Goal: Transaction & Acquisition: Purchase product/service

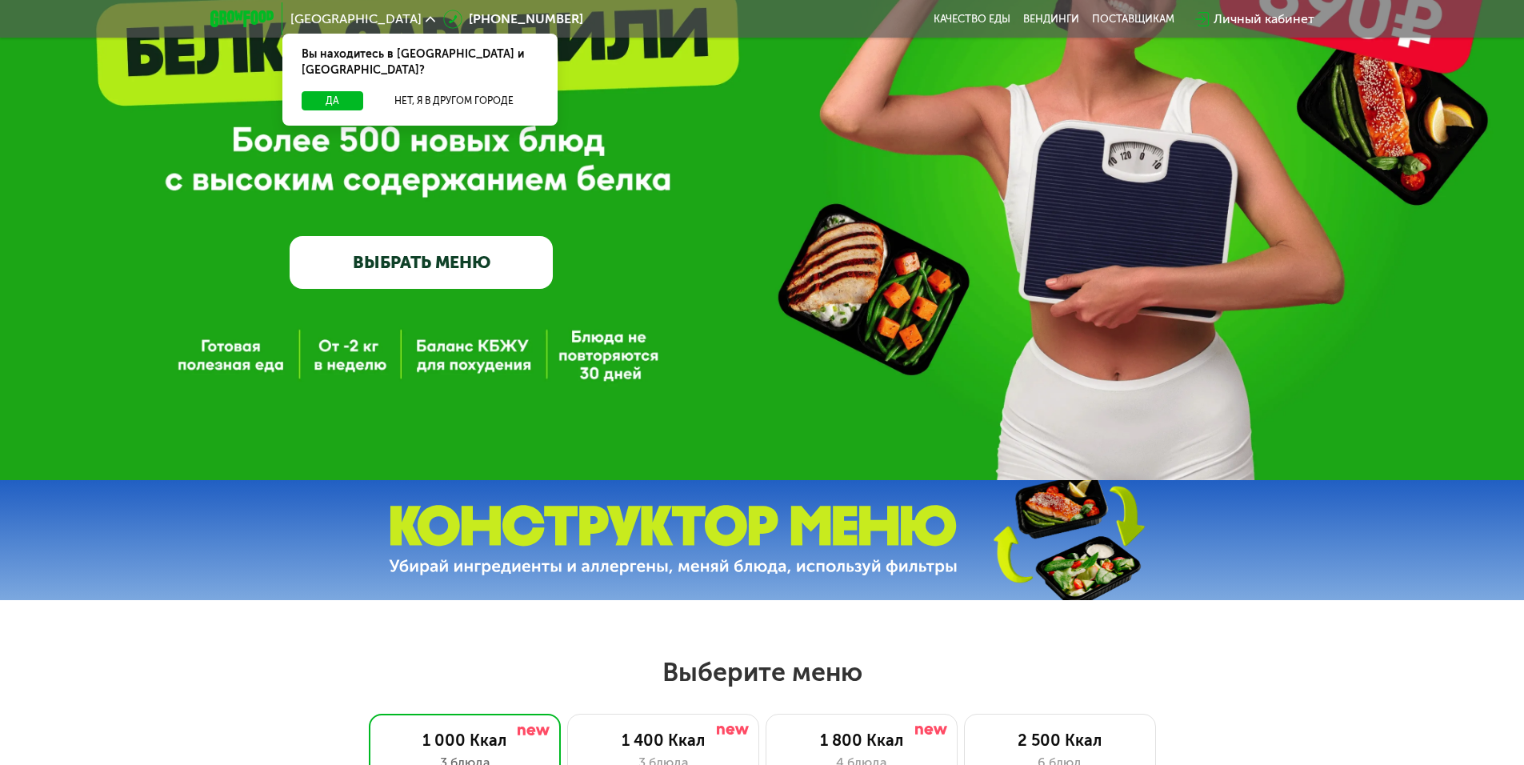
scroll to position [640, 0]
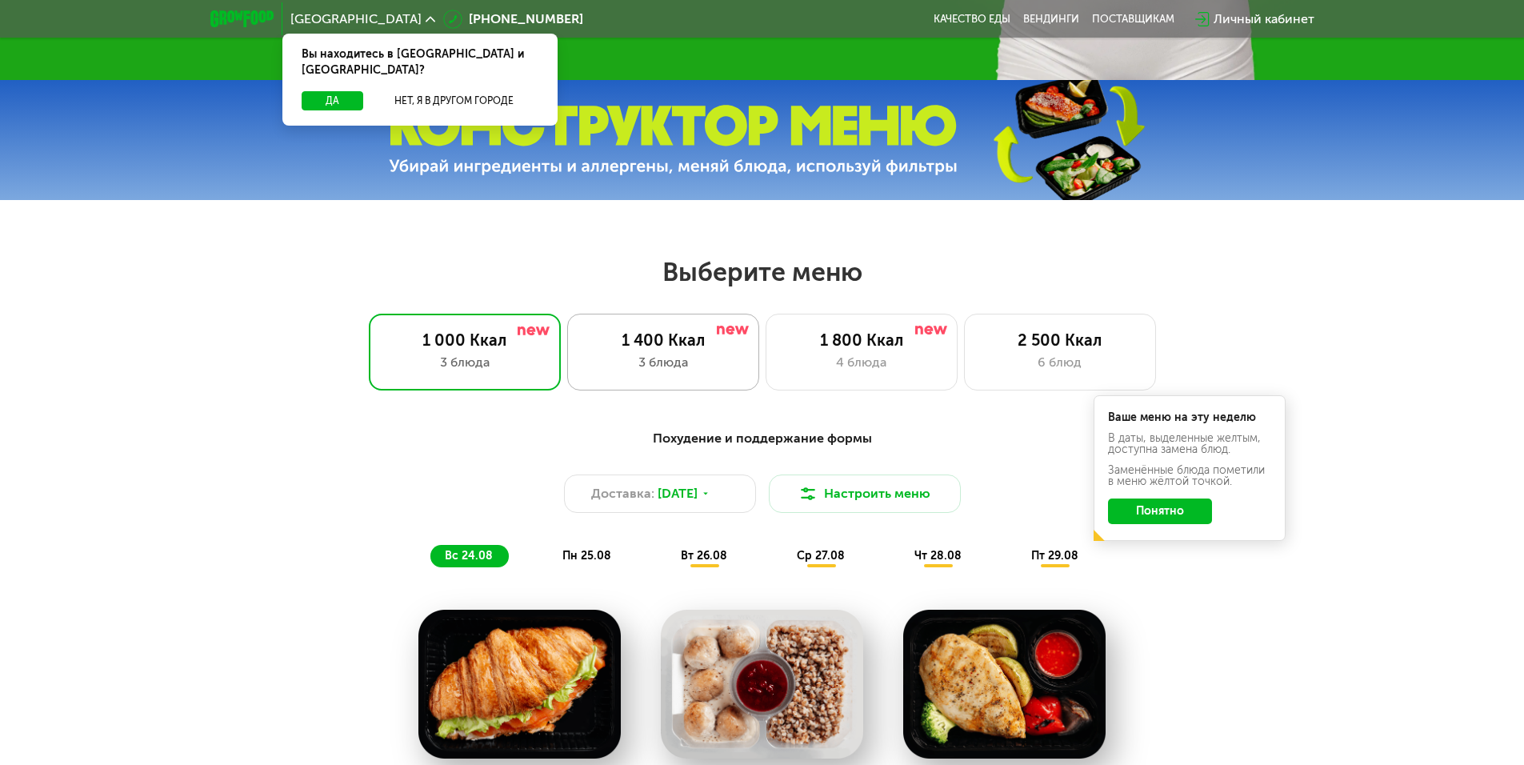
click at [644, 372] on div "3 блюда" at bounding box center [663, 362] width 158 height 19
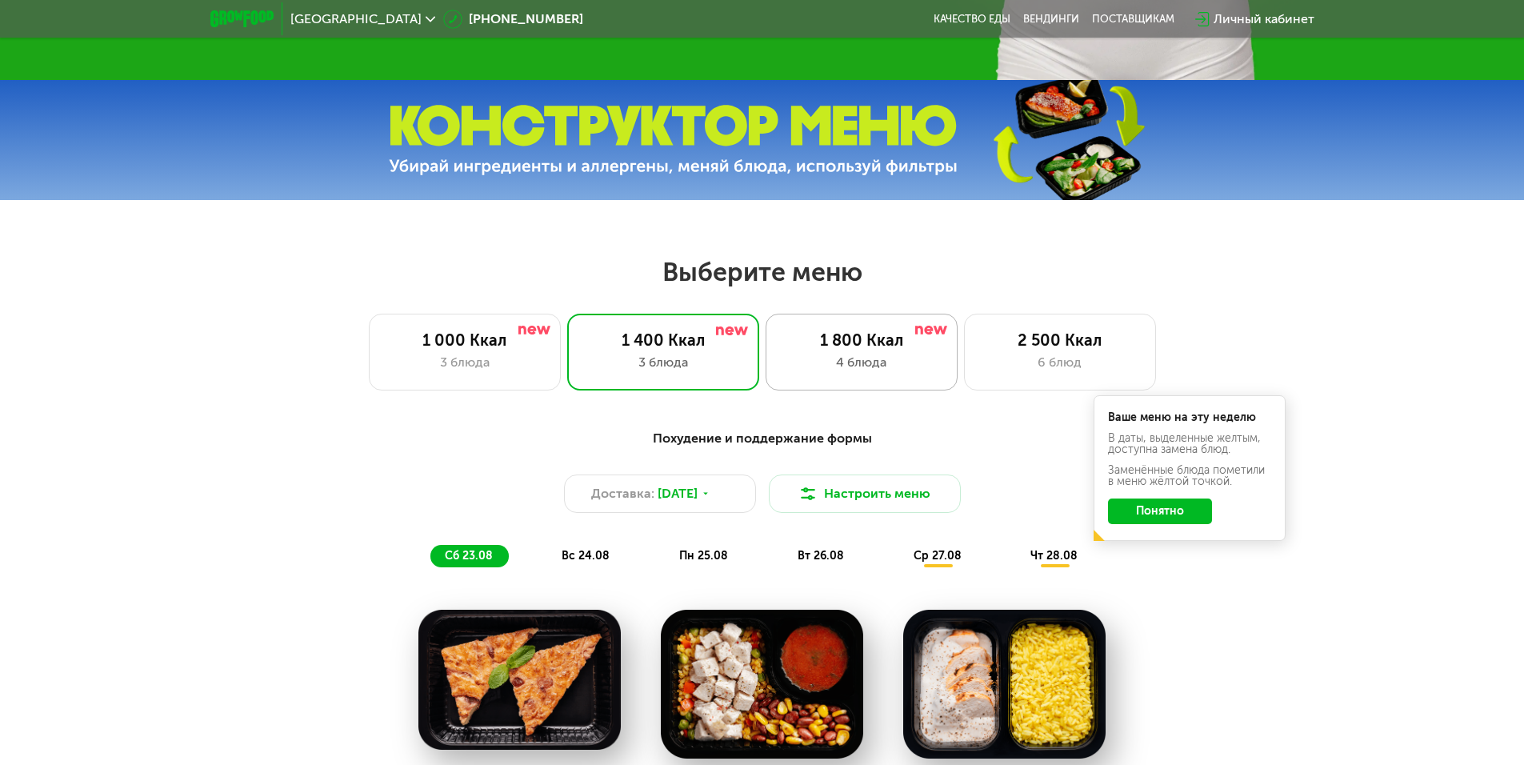
click at [892, 369] on div "4 блюда" at bounding box center [862, 362] width 158 height 19
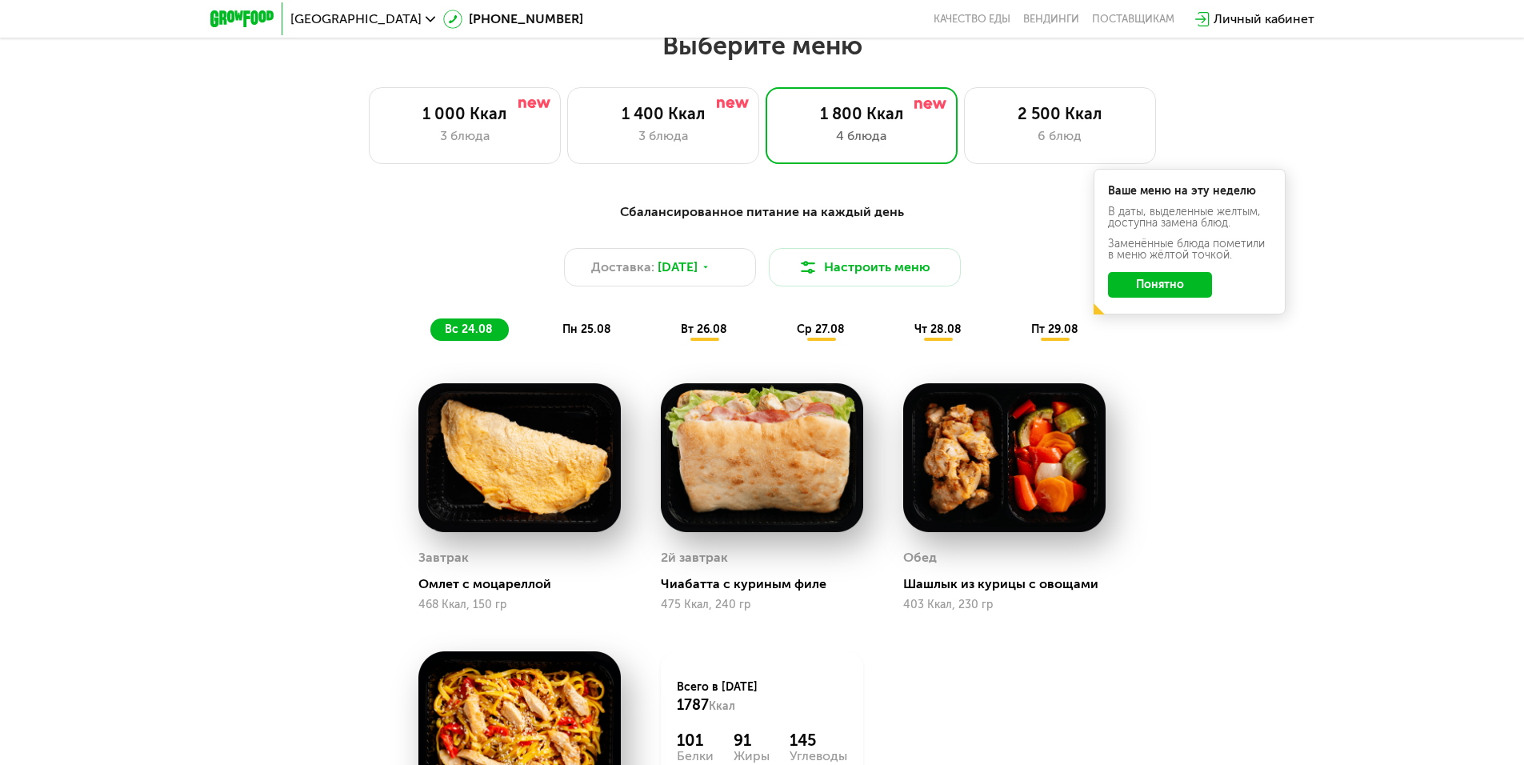
scroll to position [800, 0]
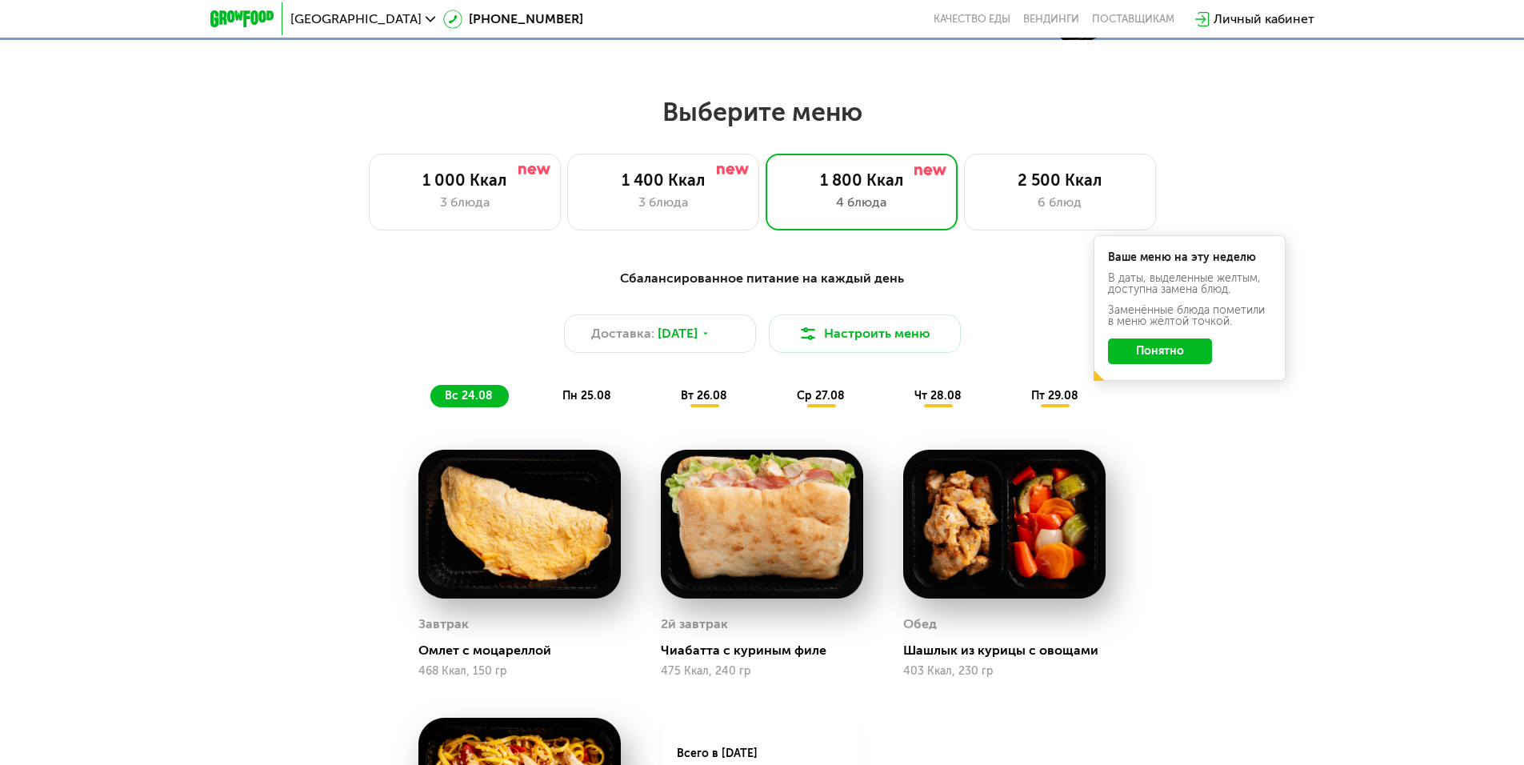
click at [1144, 357] on button "Понятно" at bounding box center [1160, 351] width 104 height 26
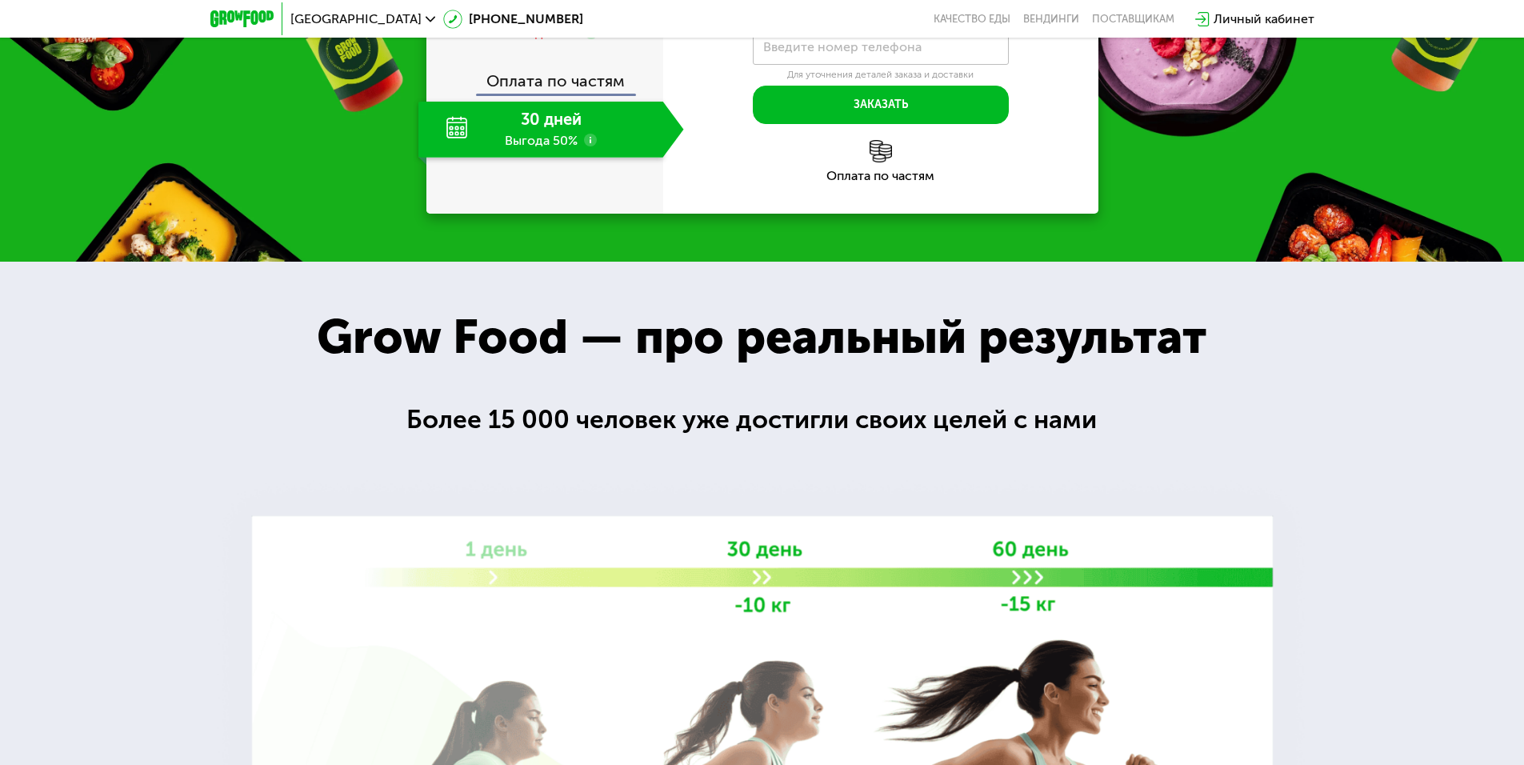
scroll to position [1840, 0]
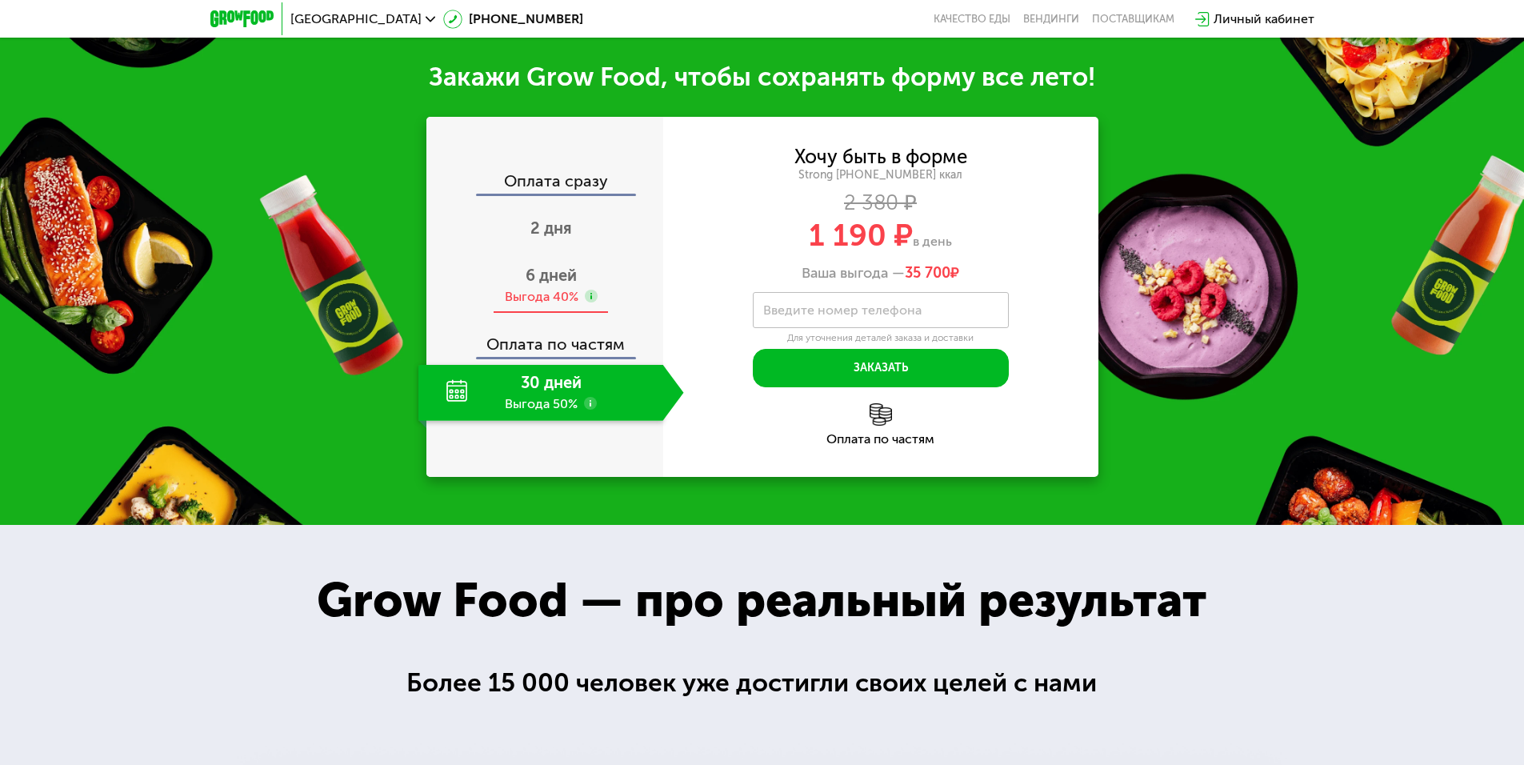
click at [546, 293] on div "Выгода 40%" at bounding box center [542, 297] width 74 height 18
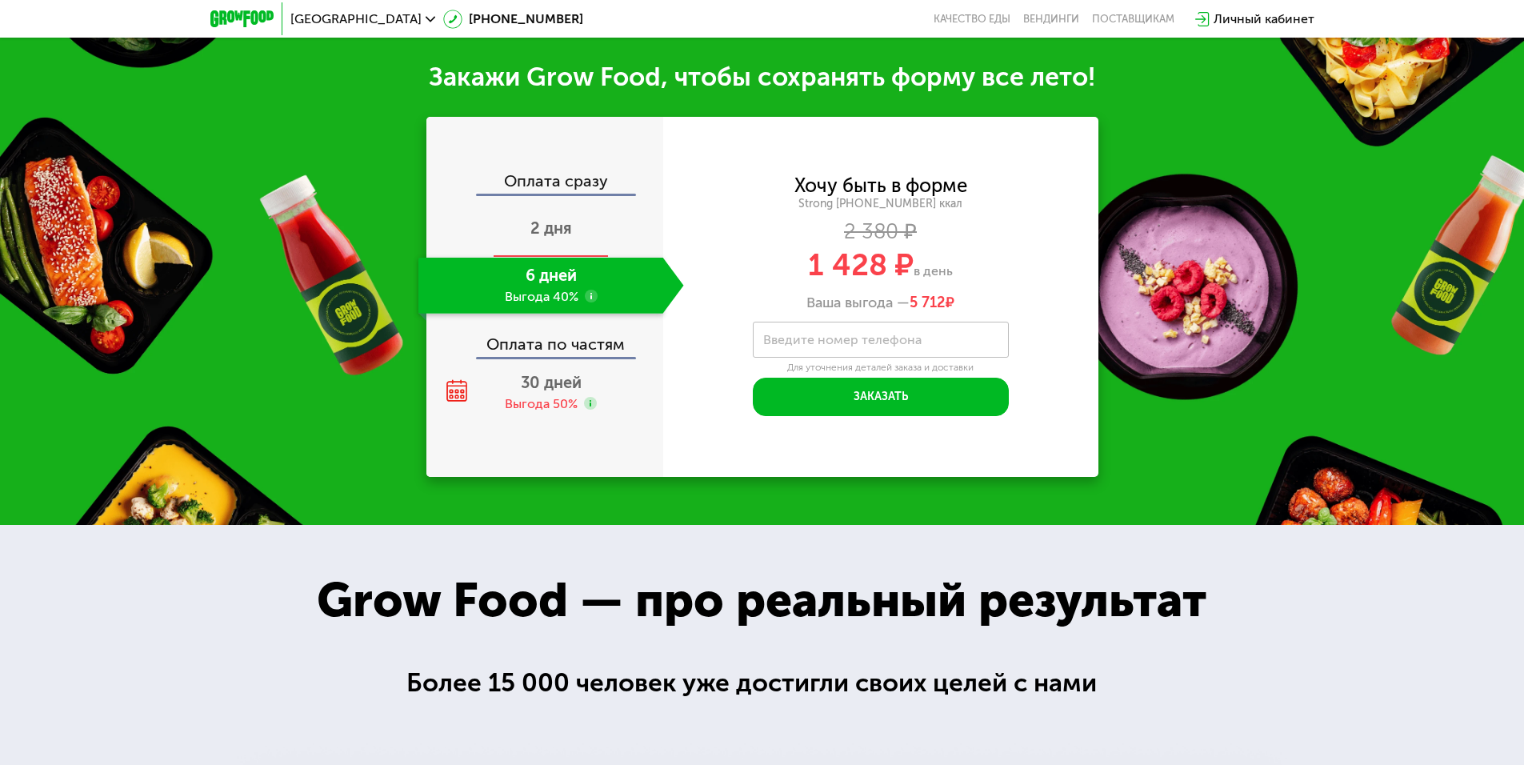
click at [541, 234] on span "2 дня" at bounding box center [552, 227] width 42 height 19
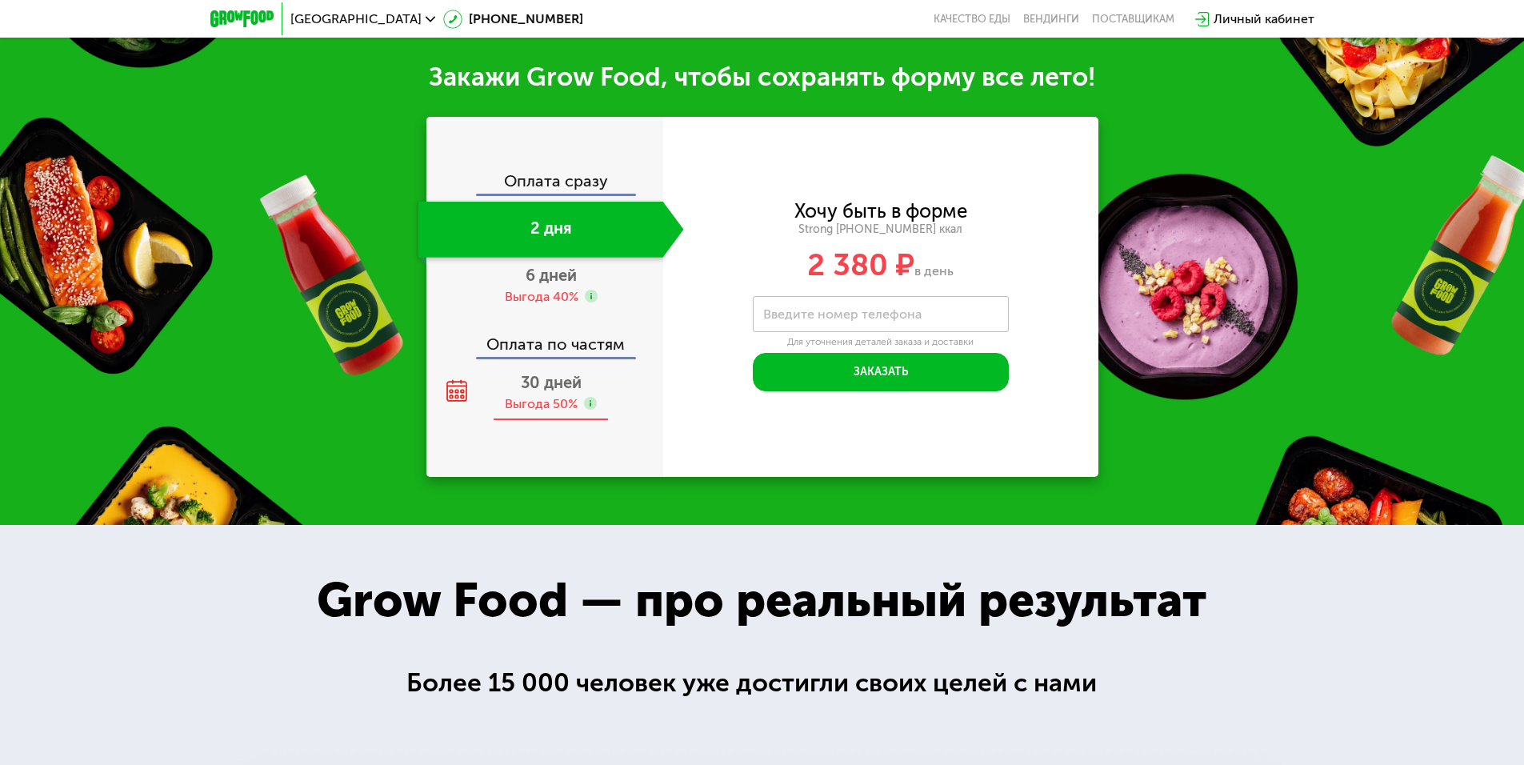
click at [546, 413] on div "Выгода 50%" at bounding box center [541, 404] width 73 height 18
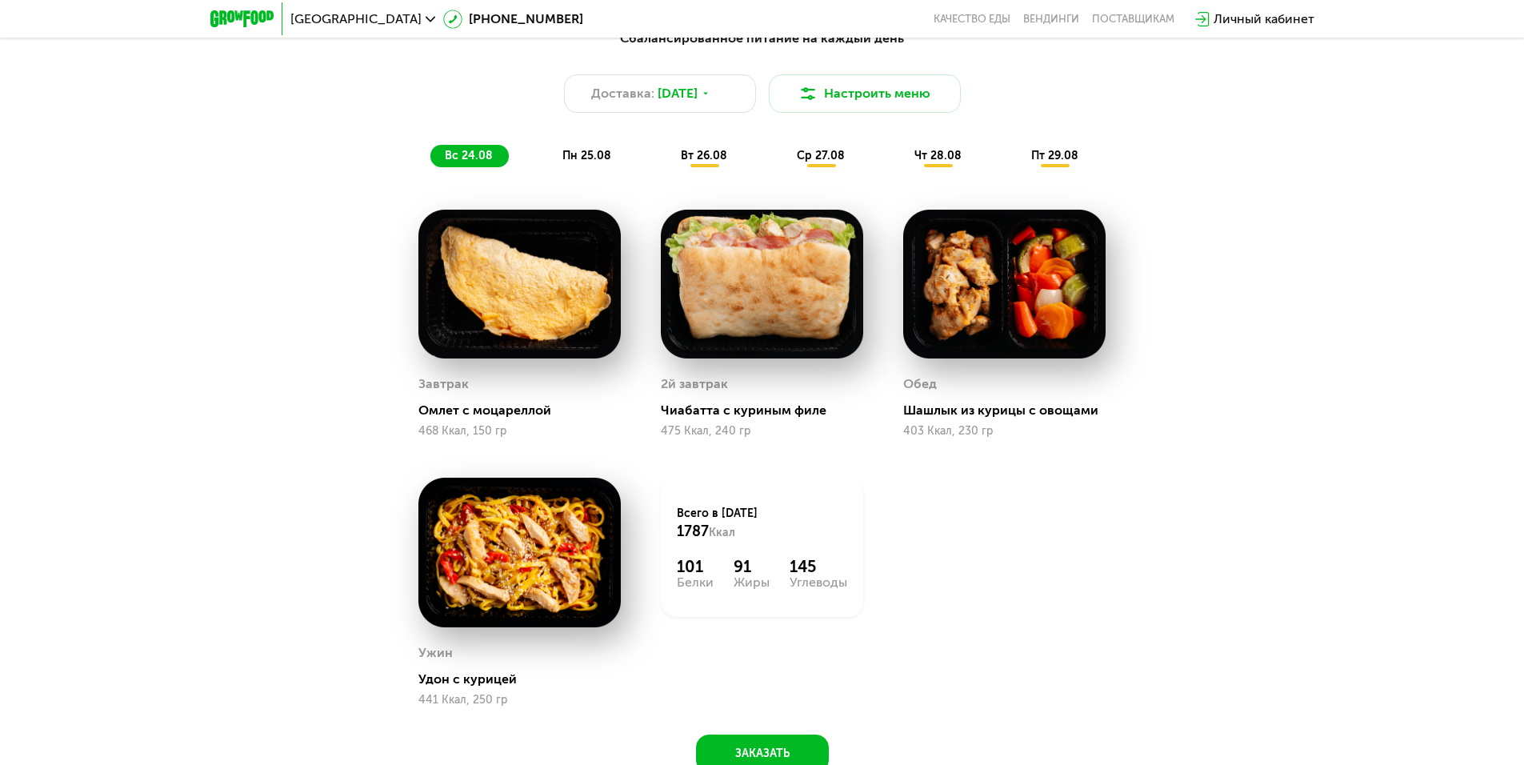
scroll to position [560, 0]
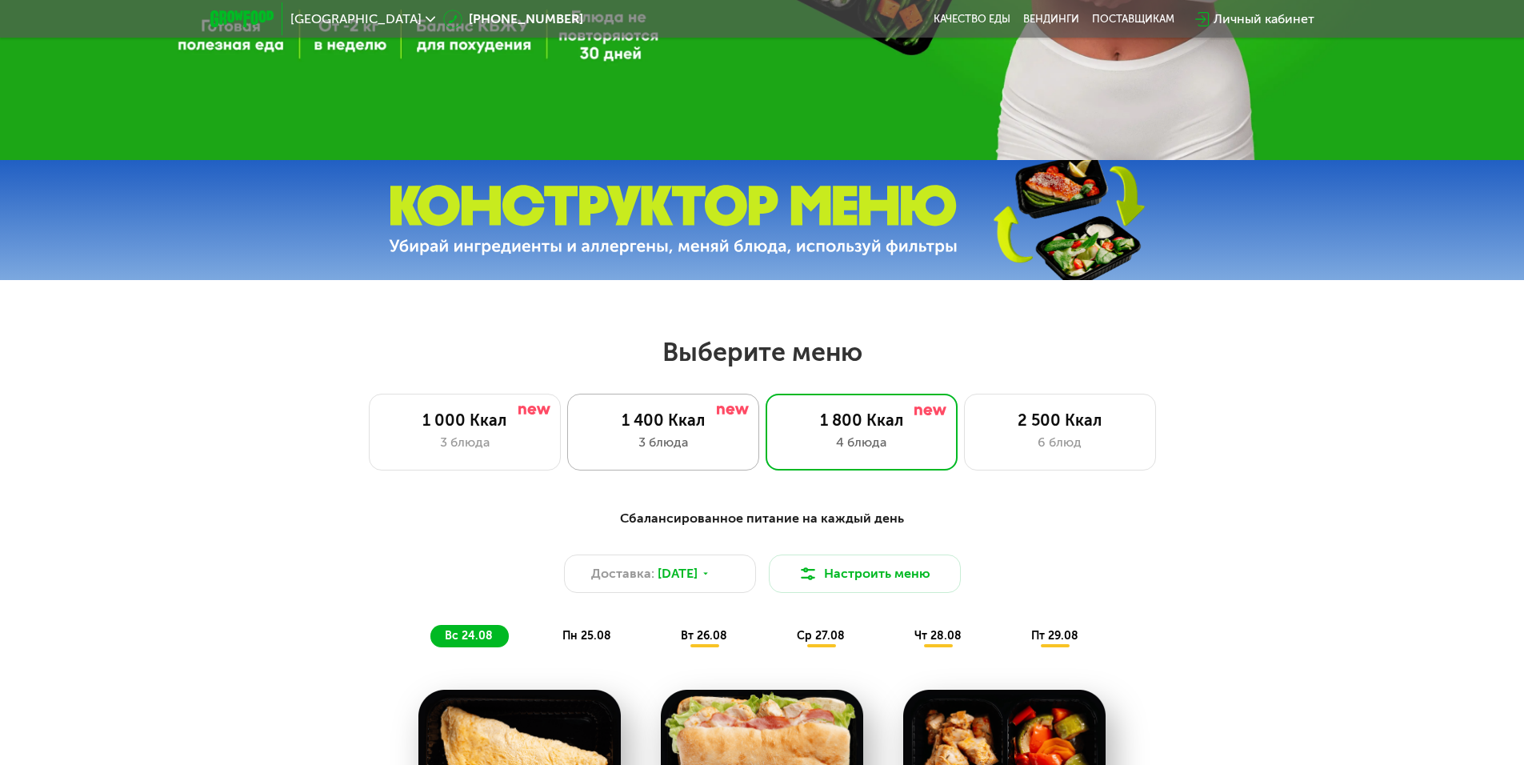
click at [766, 467] on div "1 400 Ккал 3 блюда" at bounding box center [862, 432] width 192 height 77
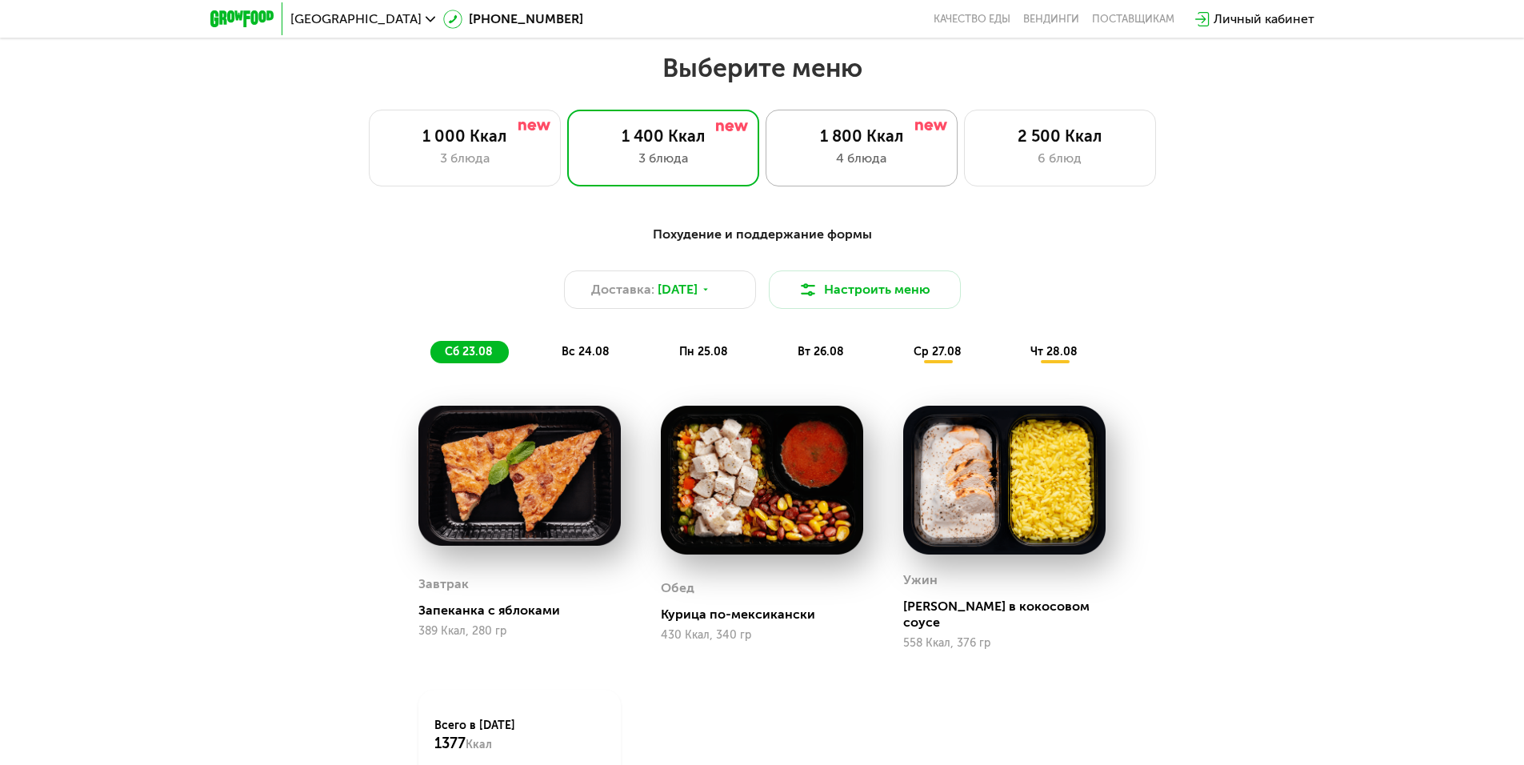
scroll to position [720, 0]
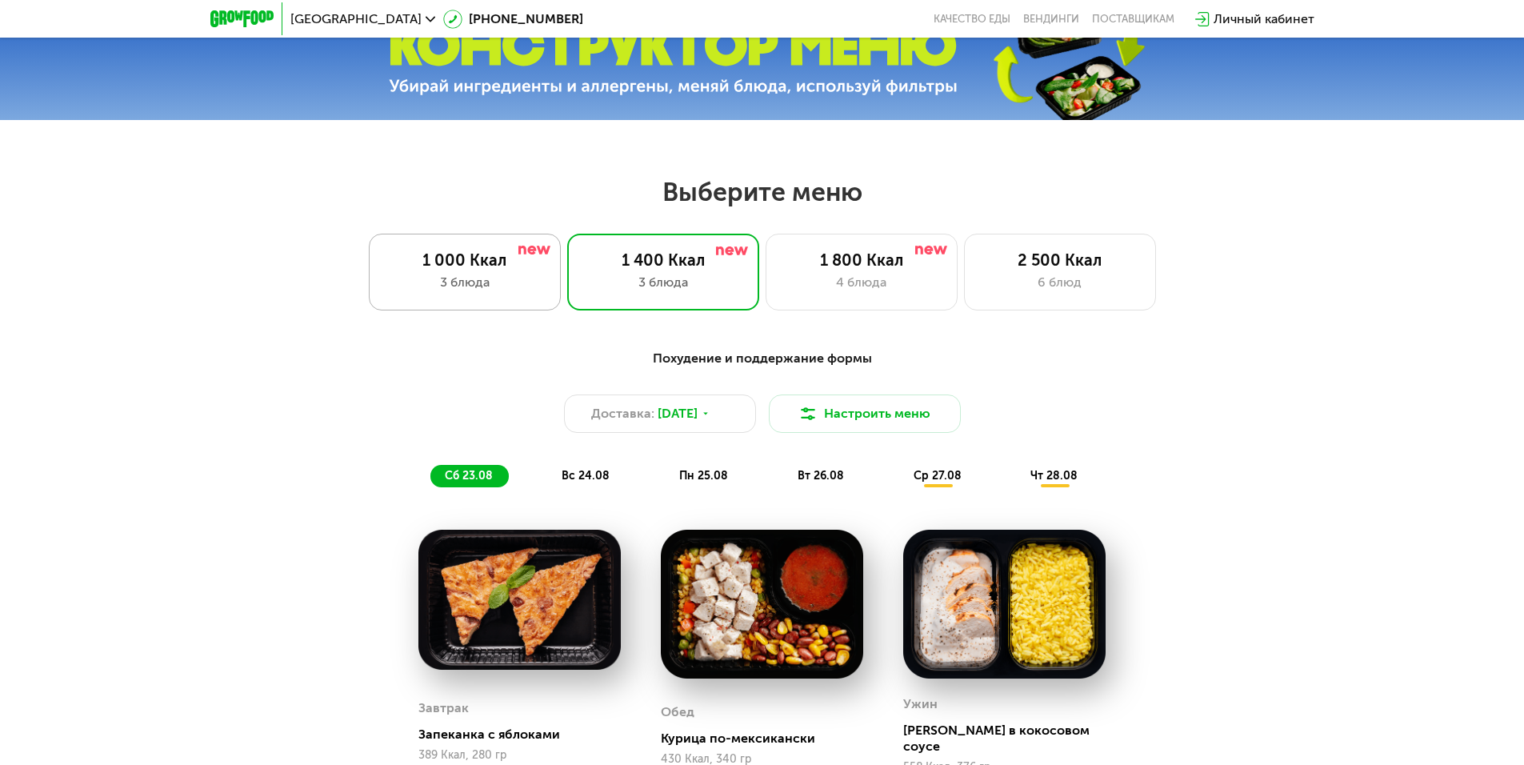
click at [461, 292] on div "3 блюда" at bounding box center [465, 282] width 158 height 19
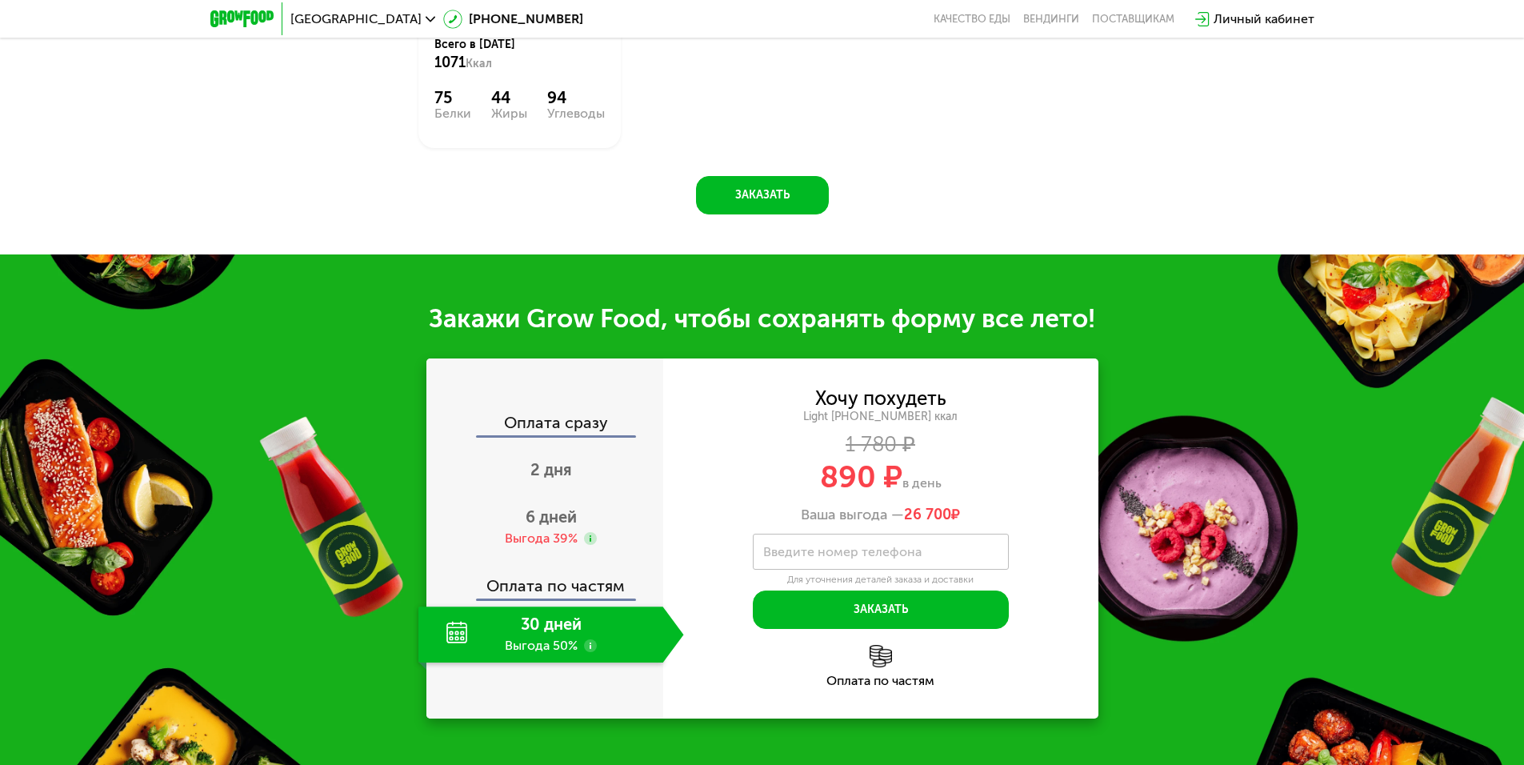
scroll to position [1680, 0]
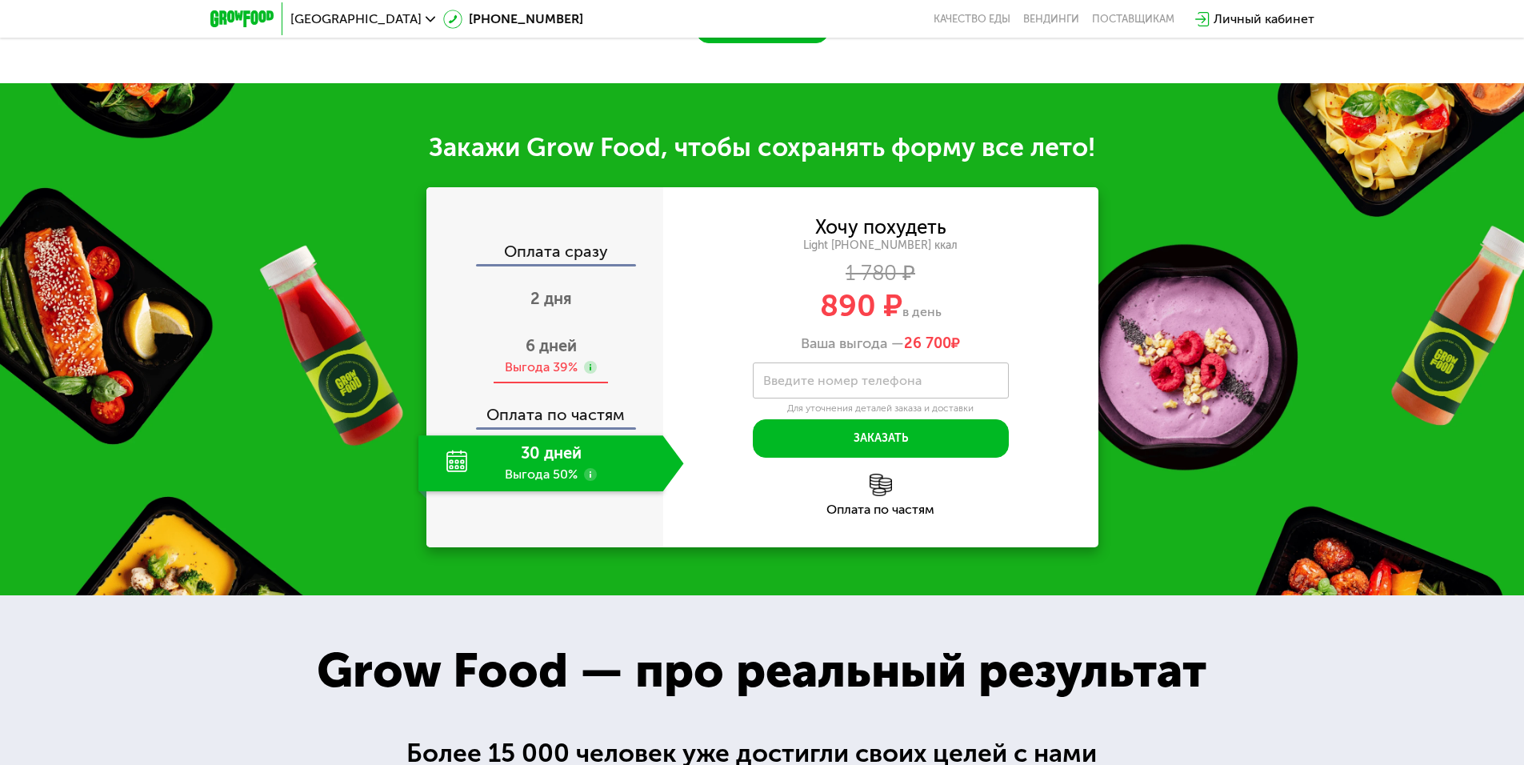
click at [555, 355] on span "6 дней" at bounding box center [551, 345] width 51 height 19
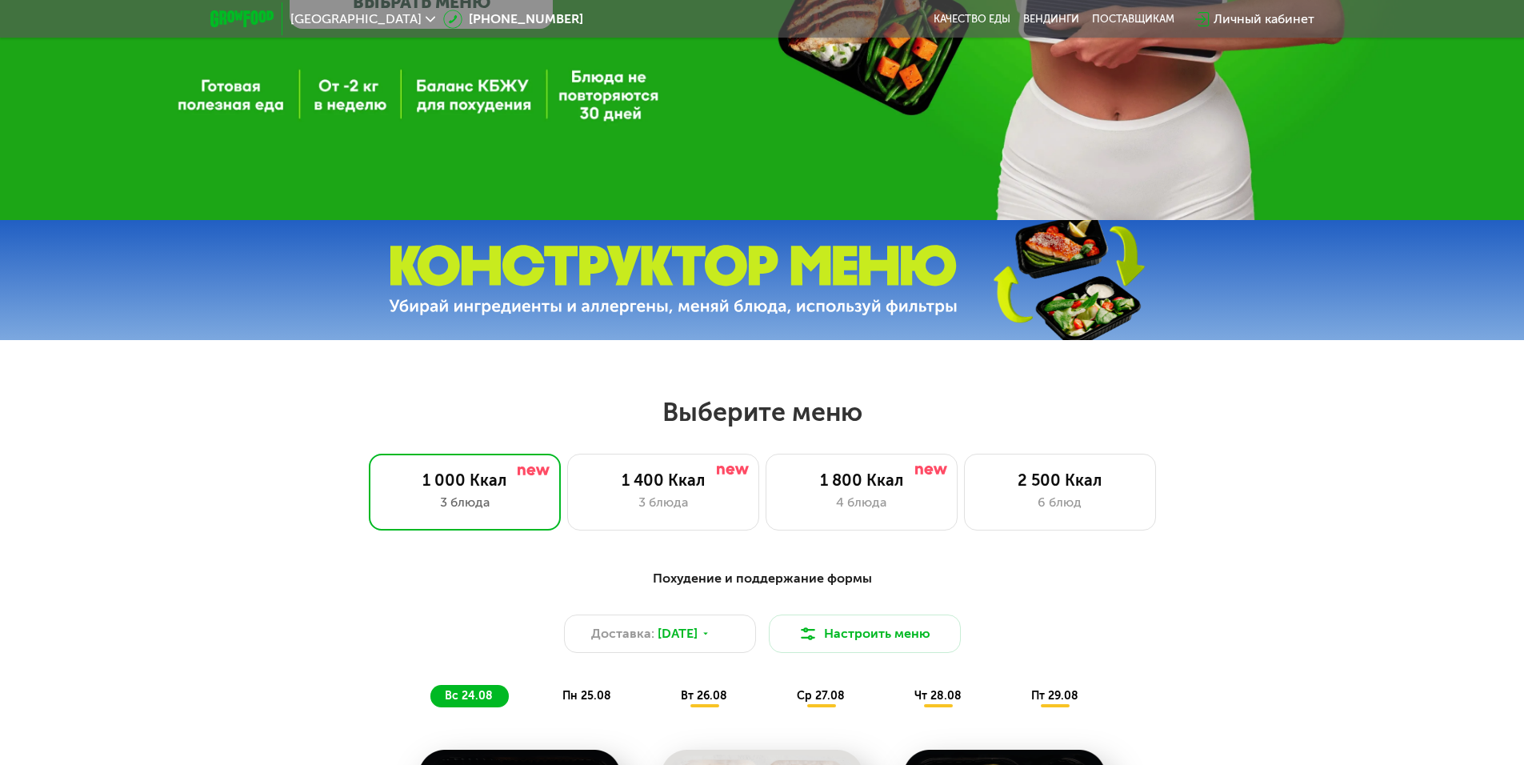
scroll to position [800, 0]
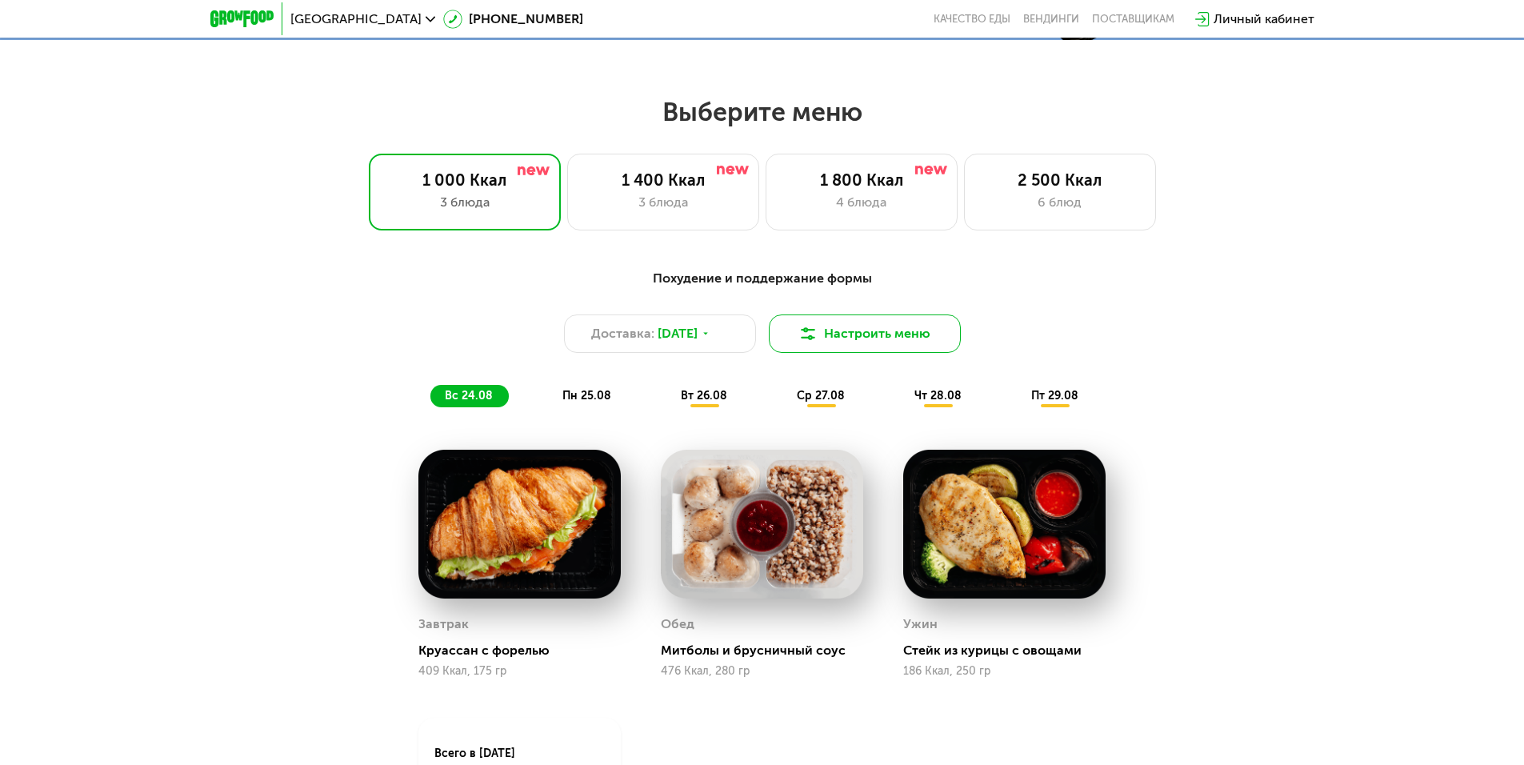
click at [893, 331] on button "Настроить меню" at bounding box center [865, 333] width 192 height 38
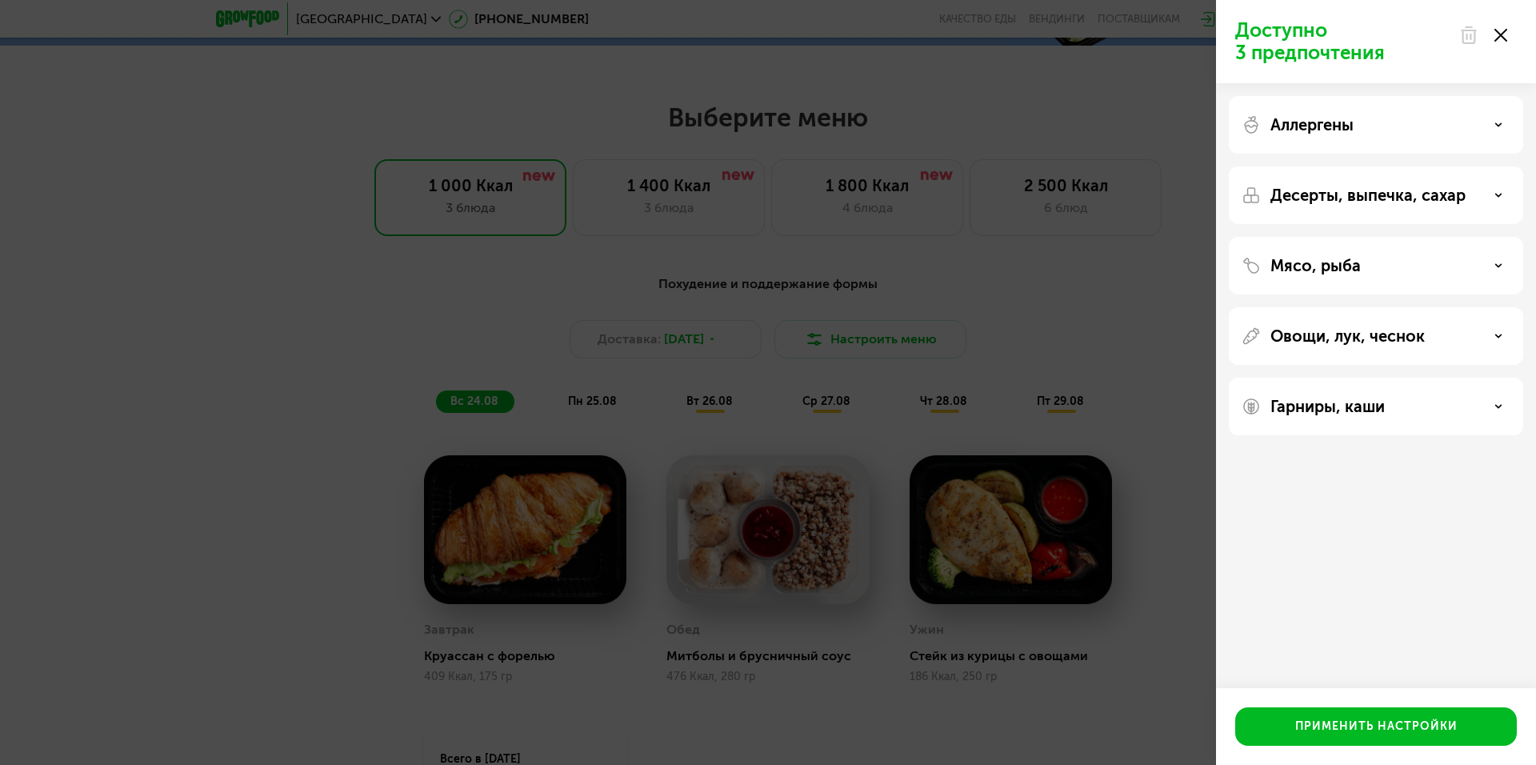
click at [1504, 35] on icon at bounding box center [1501, 35] width 13 height 13
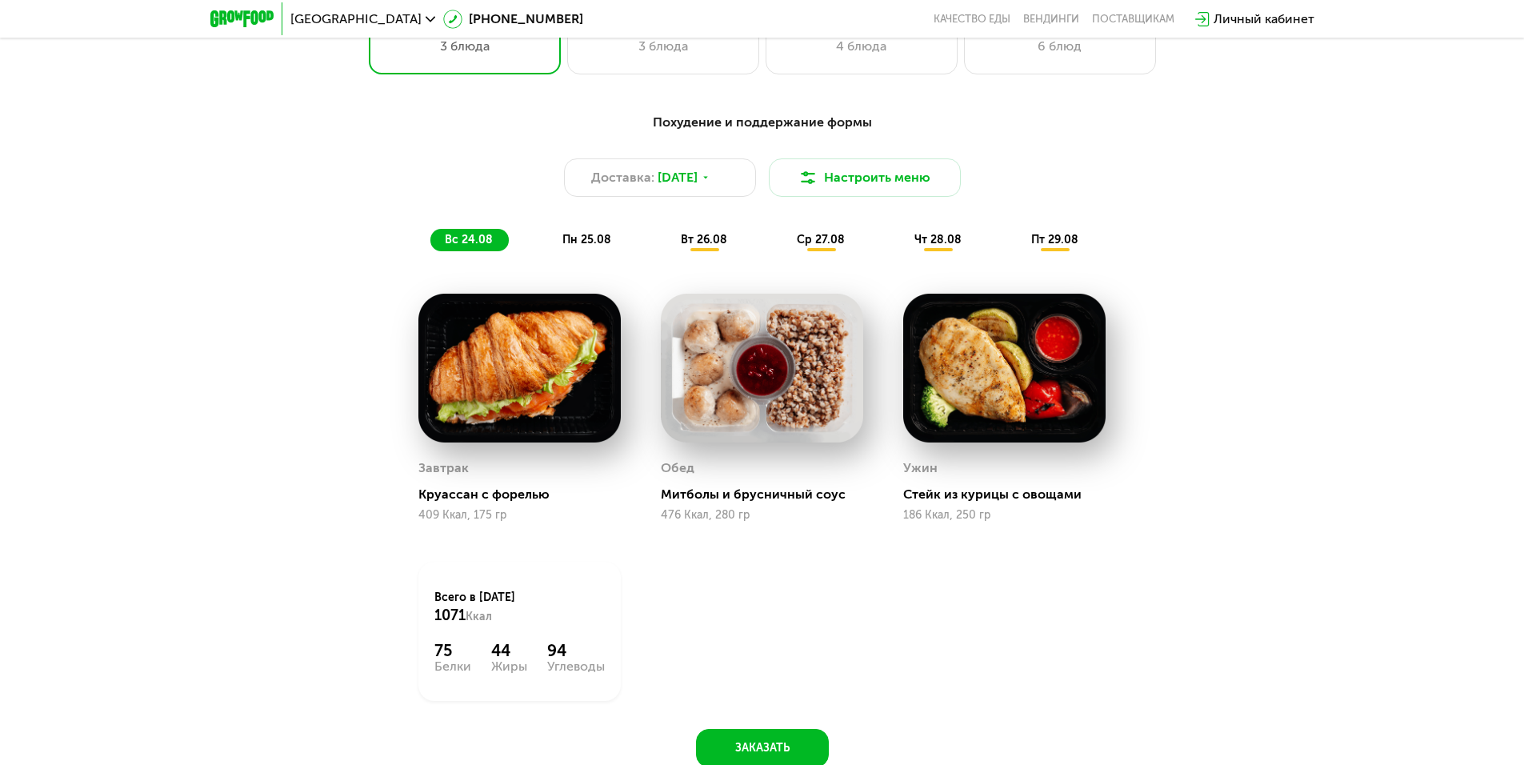
scroll to position [960, 0]
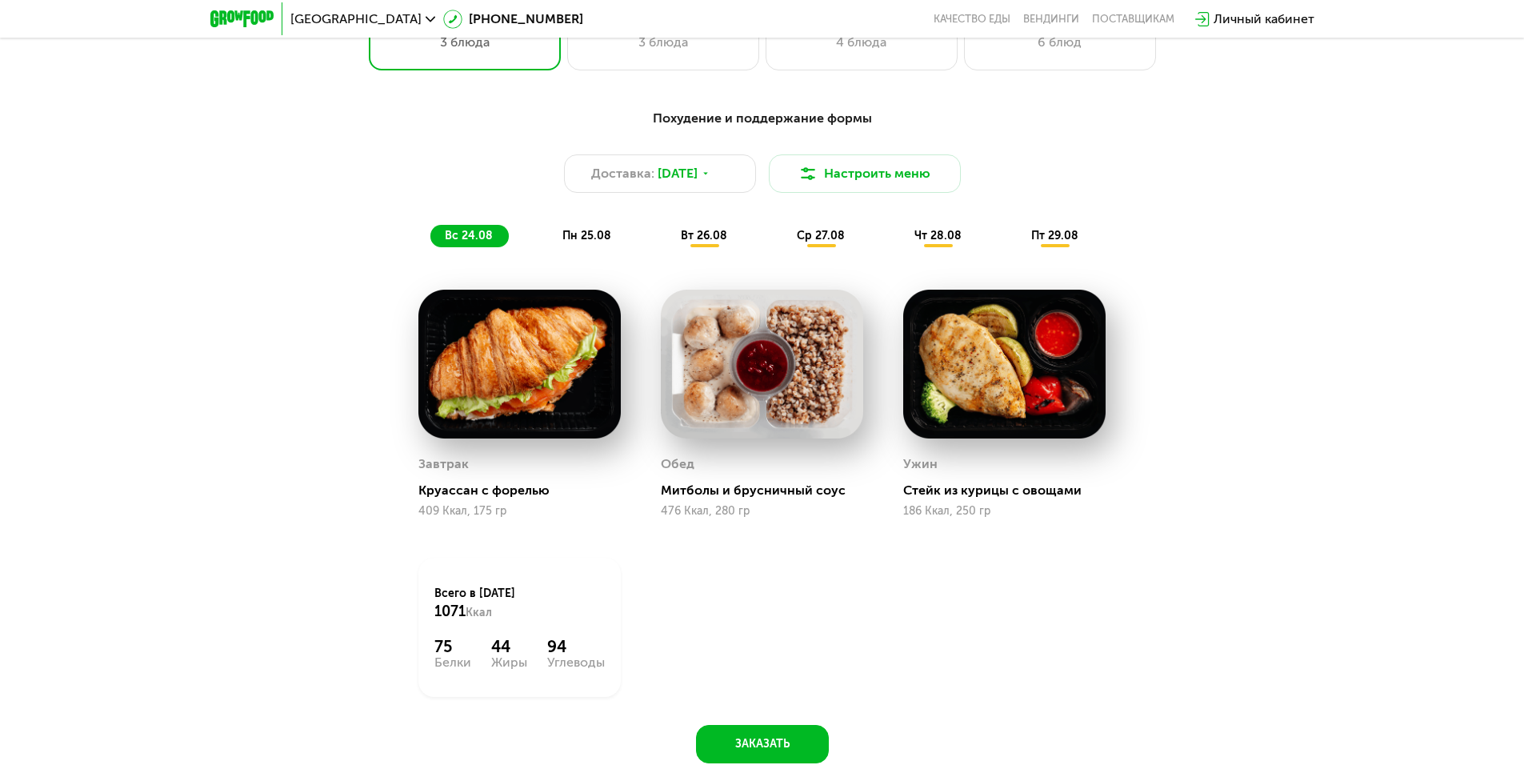
click at [667, 243] on div "пн 25.08" at bounding box center [705, 236] width 77 height 22
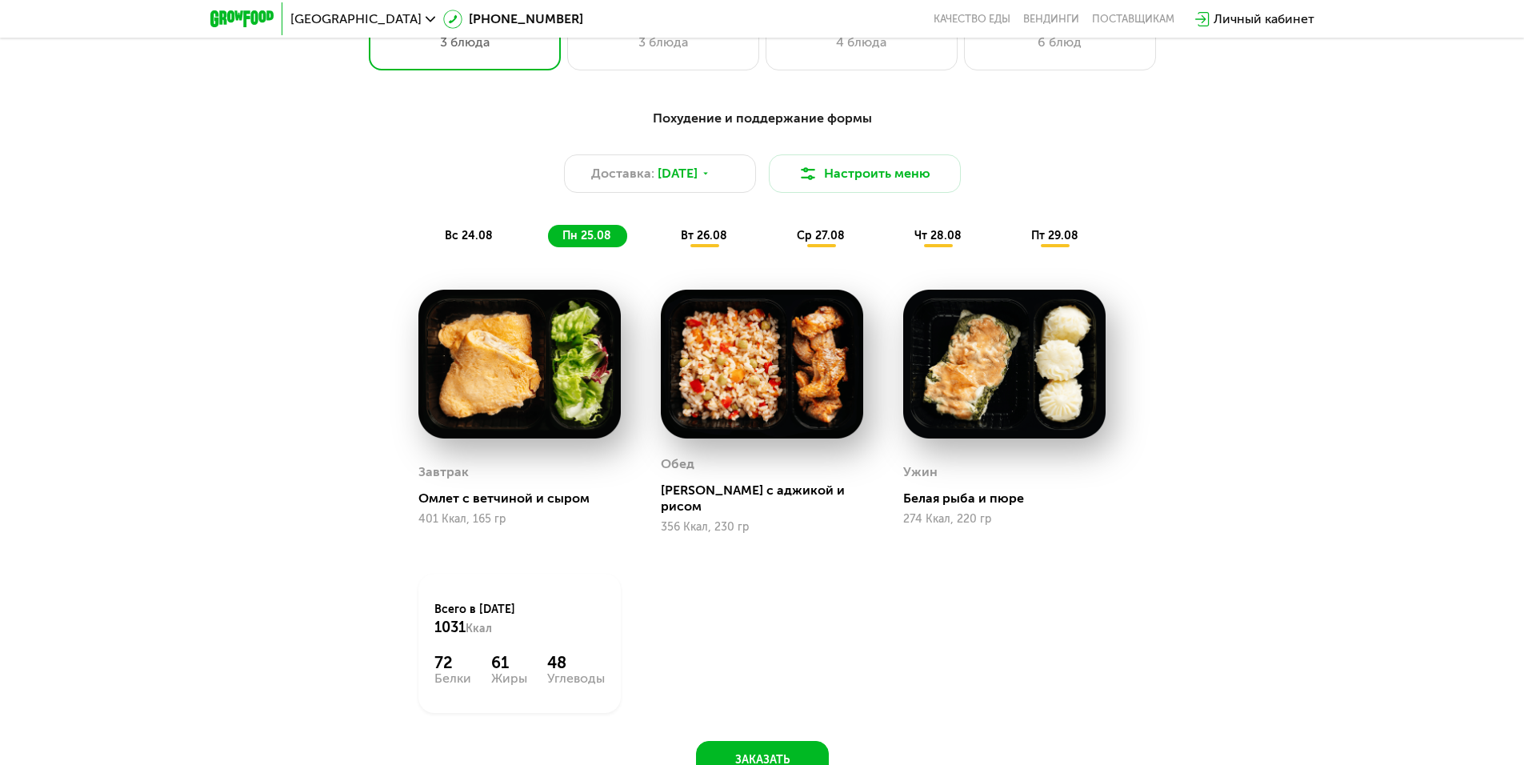
click at [690, 237] on span "вт 26.08" at bounding box center [704, 236] width 46 height 14
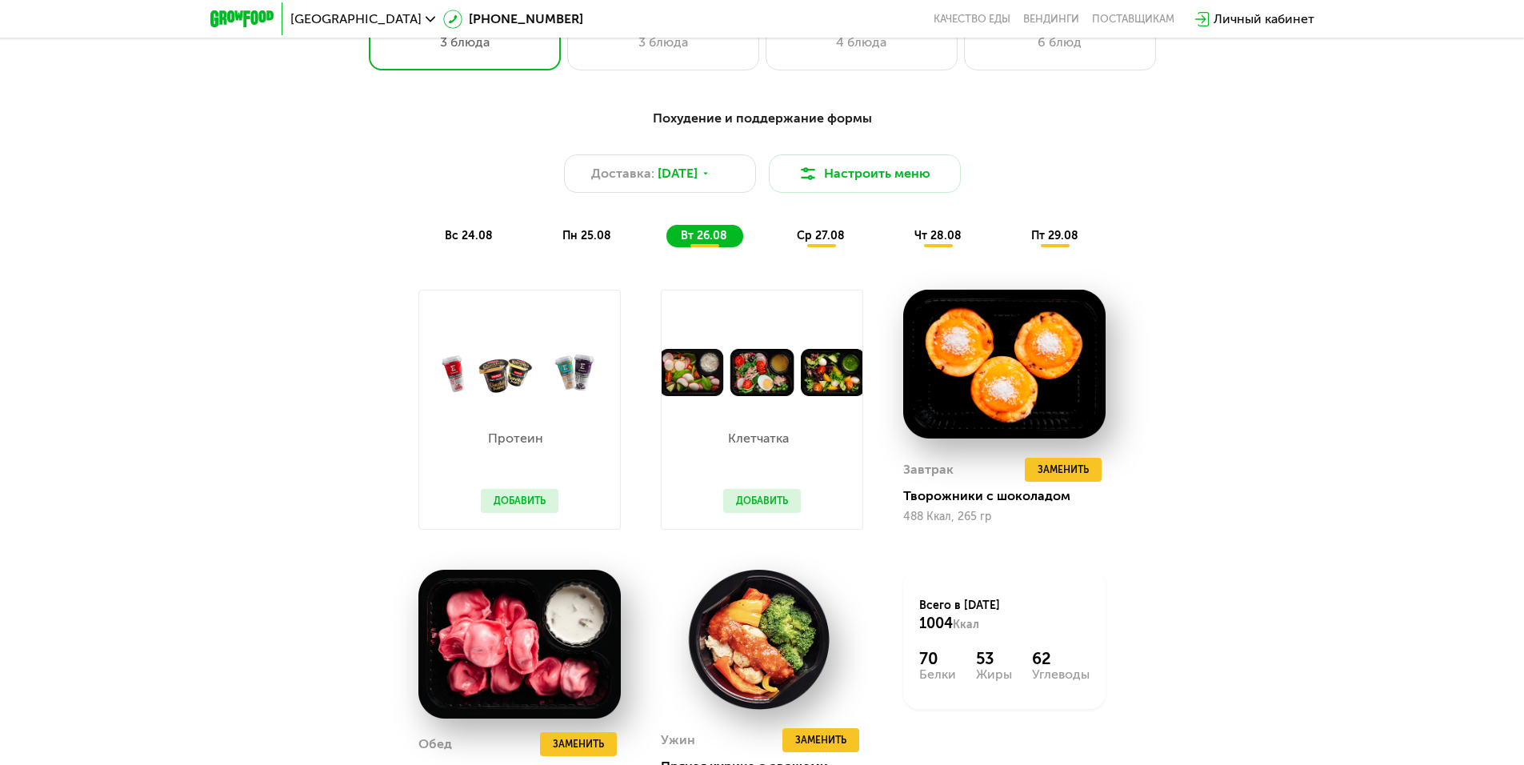
click at [819, 242] on span "ср 27.08" at bounding box center [821, 236] width 48 height 14
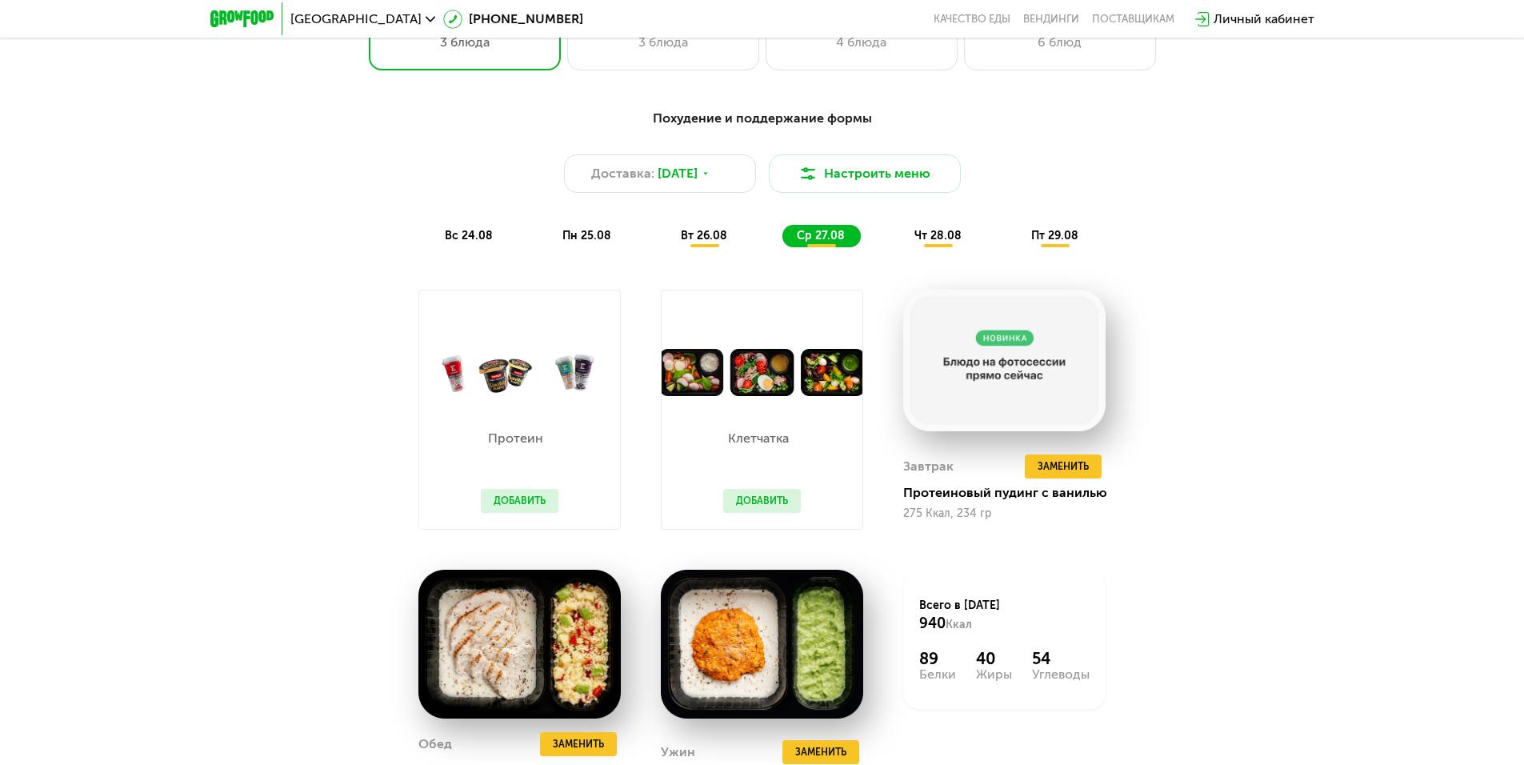
click at [704, 226] on div "Похудение и поддержание формы Доставка: [DATE] Настроить меню вс 24.08 пн 25.08…" at bounding box center [762, 178] width 947 height 138
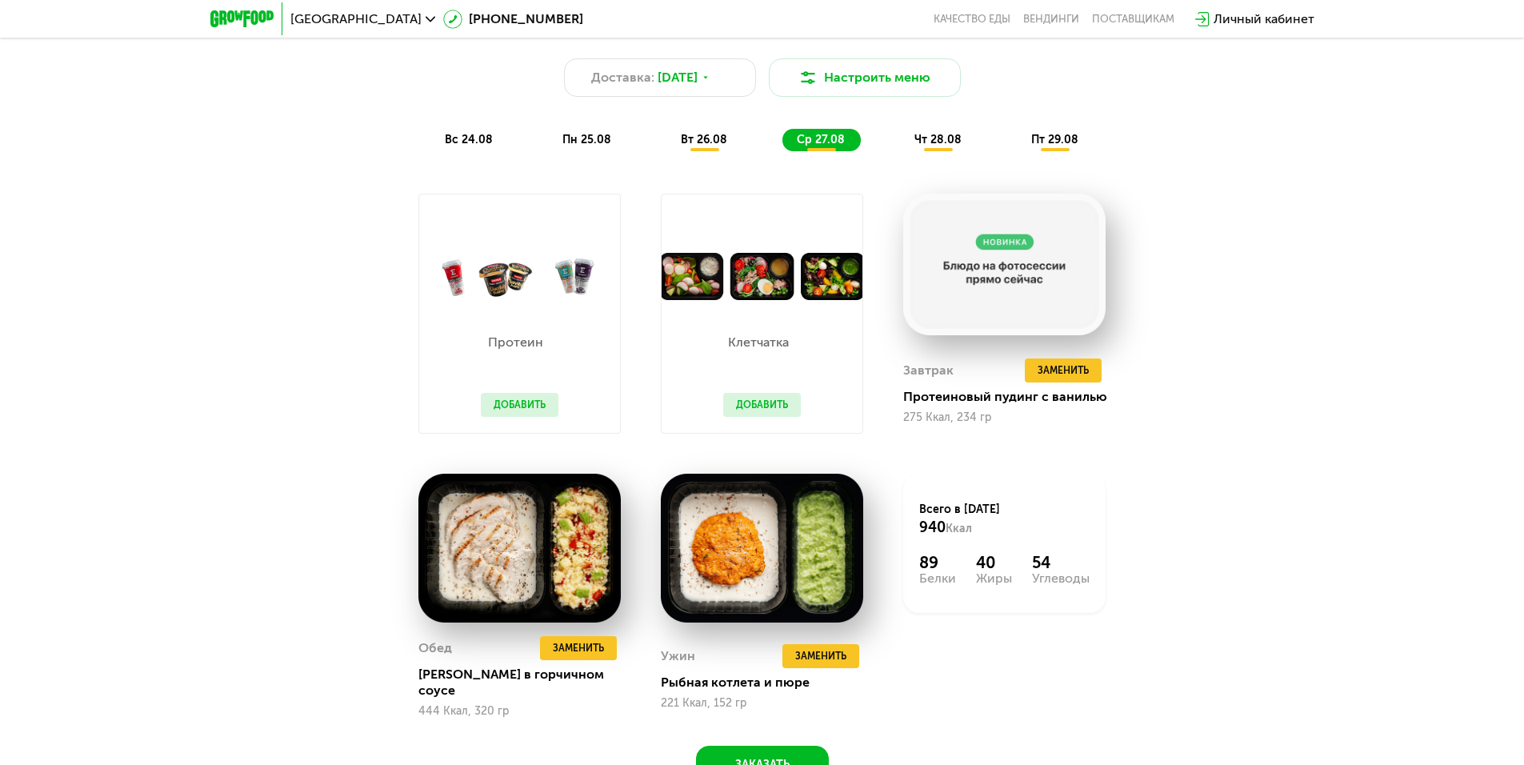
scroll to position [1200, 0]
